Goal: Task Accomplishment & Management: Use online tool/utility

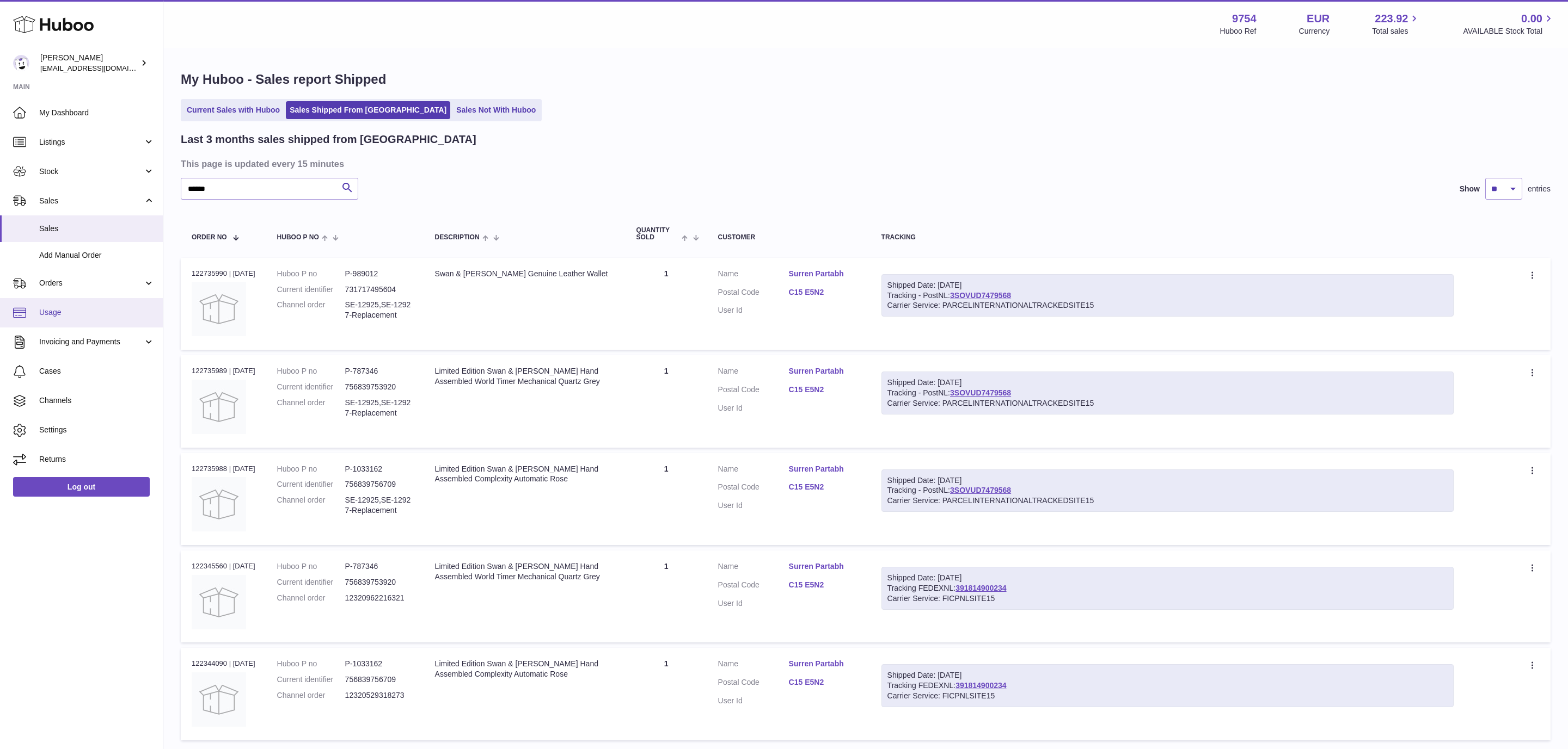
click at [51, 313] on span "Usage" at bounding box center [97, 312] width 115 height 10
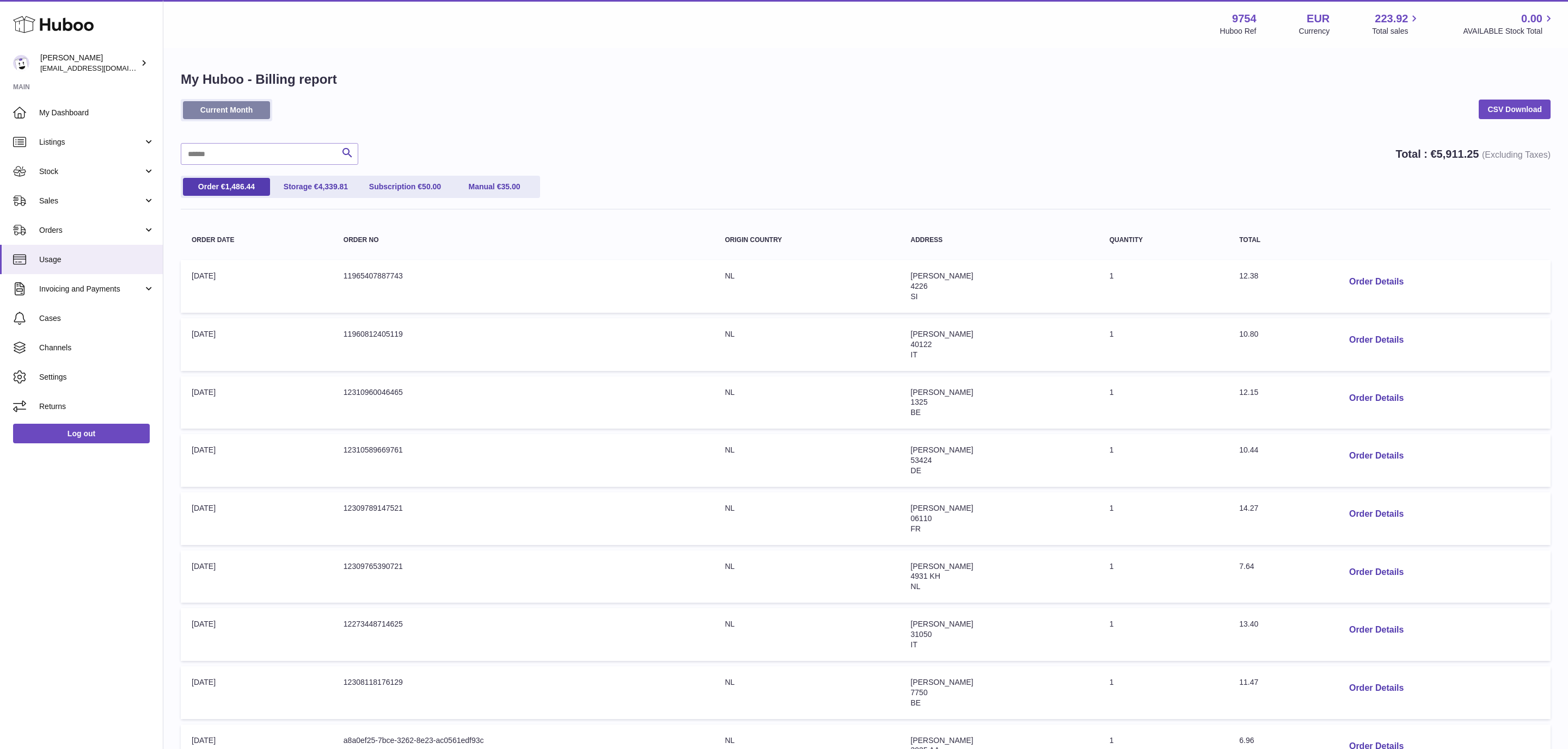
click at [234, 109] on link "Current Month" at bounding box center [227, 110] width 87 height 18
click at [1483, 109] on link "CSV Download" at bounding box center [1514, 109] width 72 height 19
click at [88, 192] on link "Sales" at bounding box center [81, 201] width 163 height 30
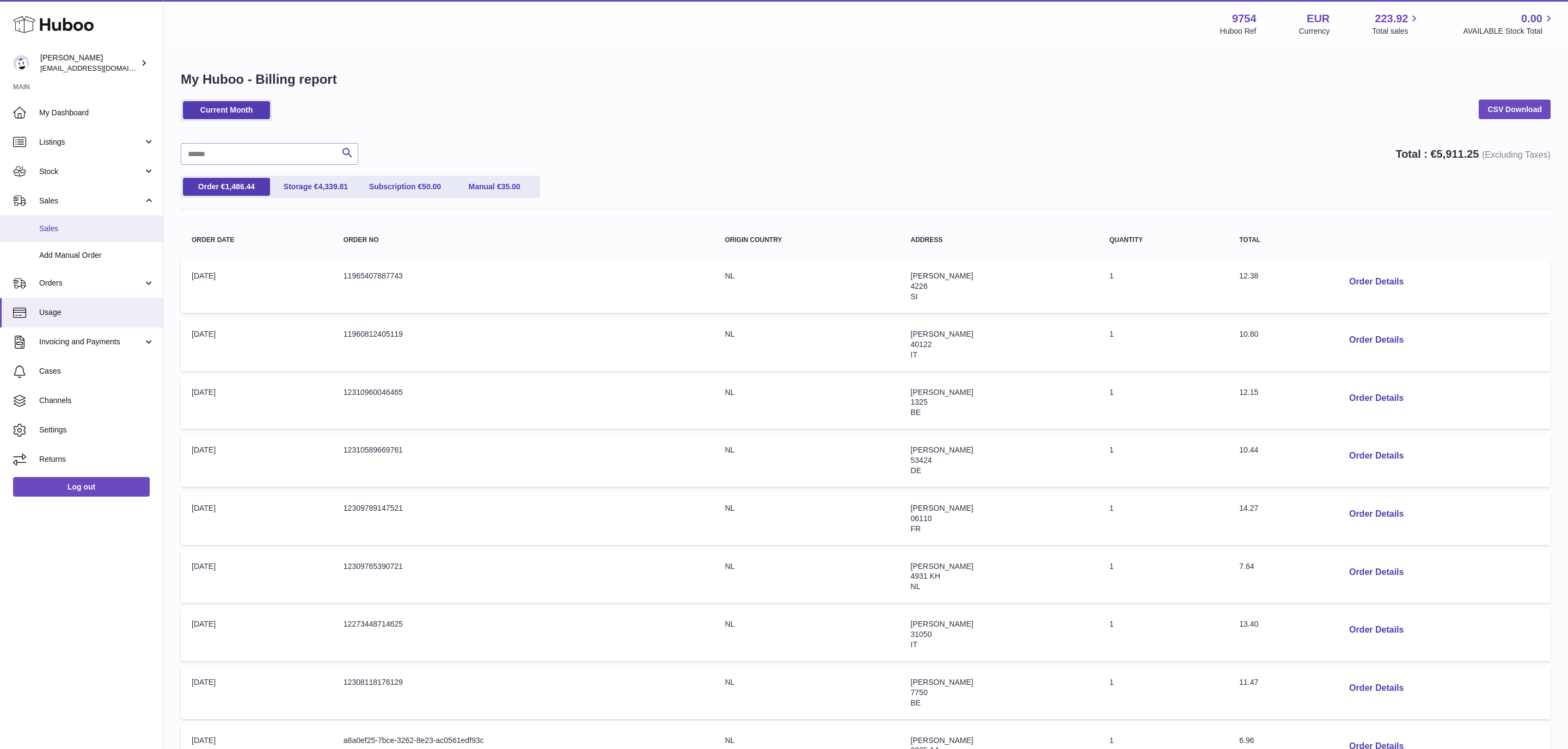
click at [86, 229] on span "Sales" at bounding box center [97, 228] width 115 height 10
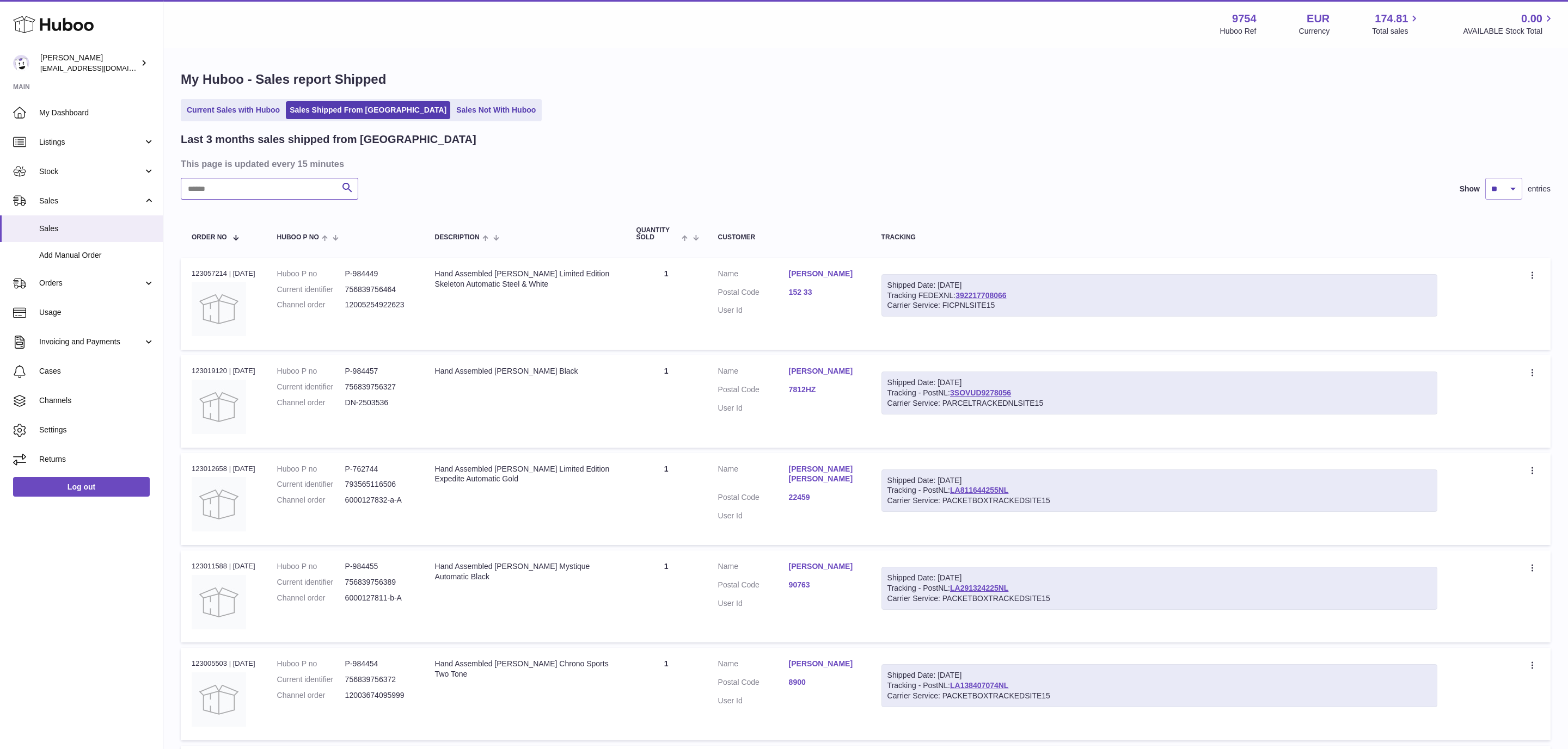
click at [306, 195] on input "text" at bounding box center [270, 189] width 178 height 22
type input "******"
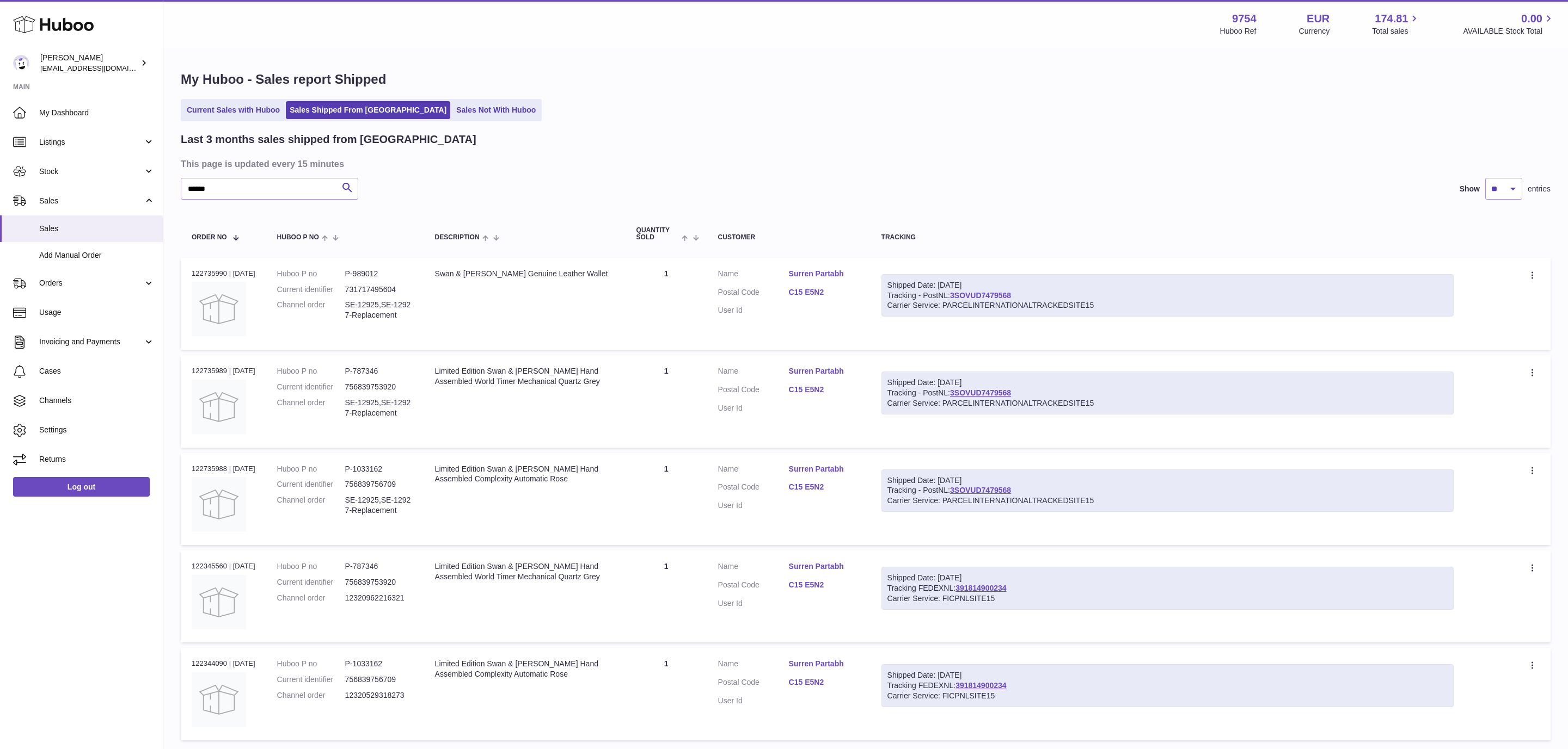
click at [978, 295] on link "3SOVUD7479568" at bounding box center [981, 295] width 61 height 9
